Goal: Task Accomplishment & Management: Manage account settings

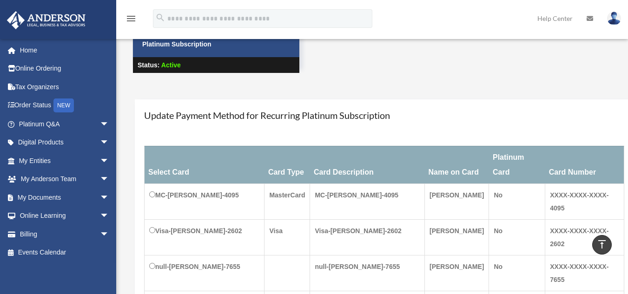
scroll to position [47, 0]
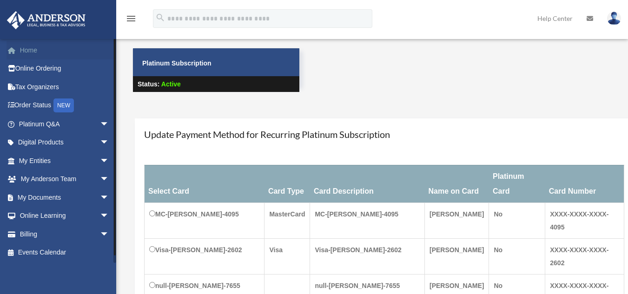
click at [34, 50] on link "Home" at bounding box center [65, 50] width 117 height 19
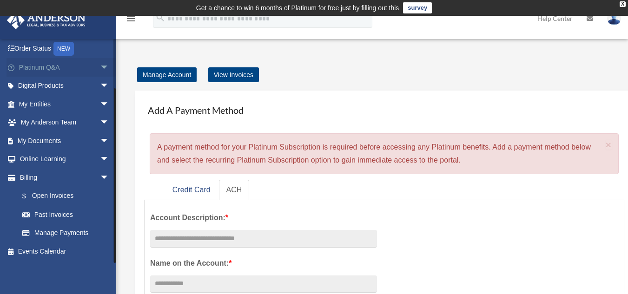
scroll to position [47, 0]
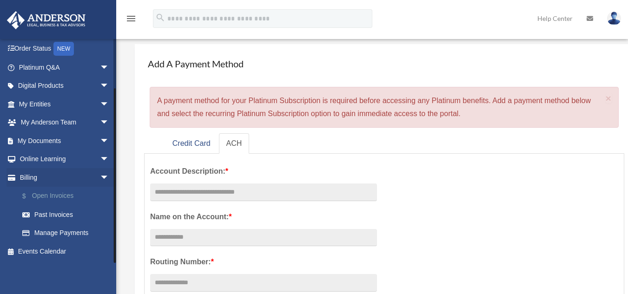
click at [72, 197] on link "$ Open Invoices" at bounding box center [68, 196] width 110 height 19
